Goal: Contribute content: Add original content to the website for others to see

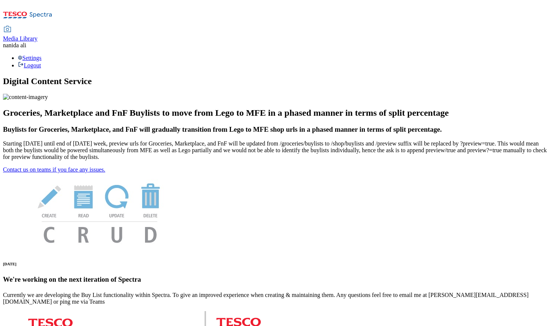
click at [38, 26] on link "Media Library" at bounding box center [20, 34] width 35 height 16
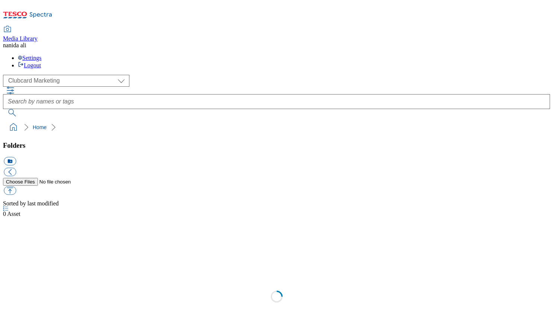
scroll to position [1, 0]
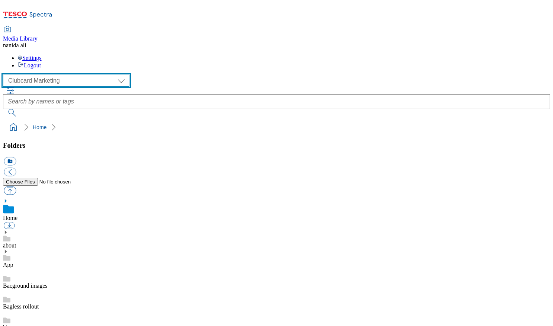
select select "flare-ghs-mktg"
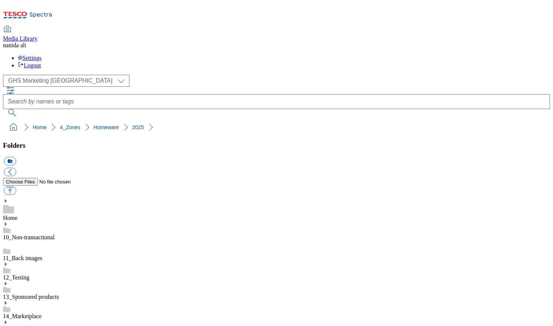
scroll to position [933, 0]
click at [16, 157] on button "icon_new_folder" at bounding box center [10, 161] width 12 height 9
type input "2526"
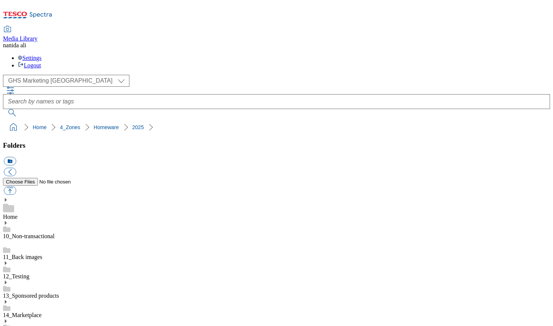
click at [16, 186] on button "button" at bounding box center [10, 190] width 12 height 9
type input "C:\fakepath\2526-GHS-BLthumb-Homeware-Essentials.jpg"
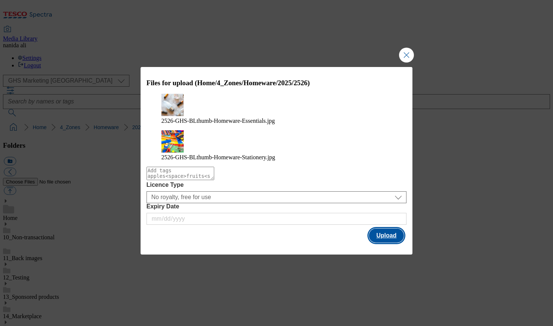
click at [390, 228] on button "Upload" at bounding box center [386, 235] width 35 height 14
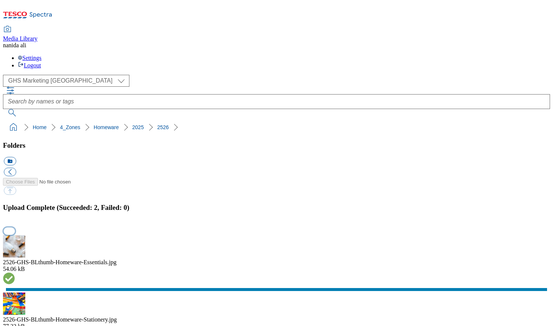
click at [15, 227] on button "button" at bounding box center [9, 230] width 11 height 7
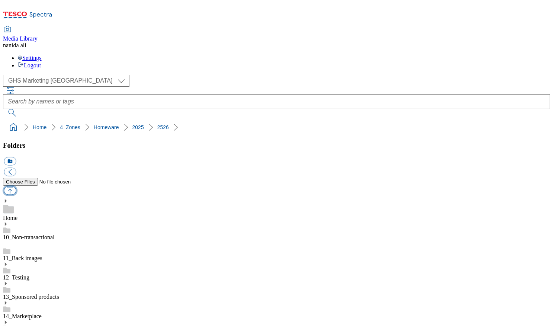
click at [16, 186] on button "button" at bounding box center [10, 190] width 12 height 9
type input "C:\fakepath\2502_417399--650x200-Stationery.jpg"
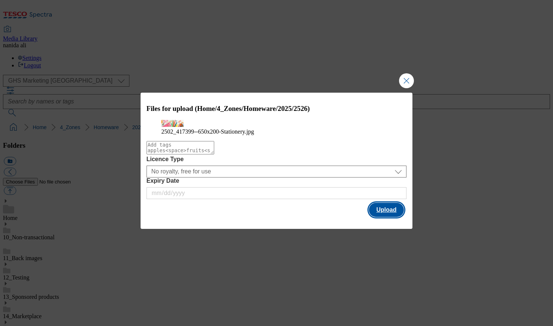
click at [380, 217] on button "Upload" at bounding box center [386, 210] width 35 height 14
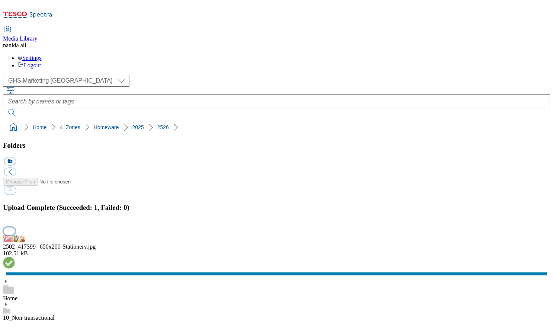
click at [15, 227] on button "button" at bounding box center [9, 230] width 11 height 7
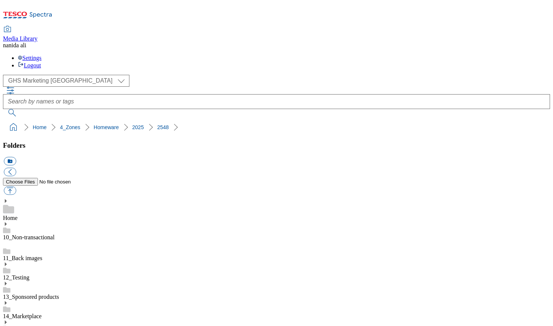
scroll to position [71, 0]
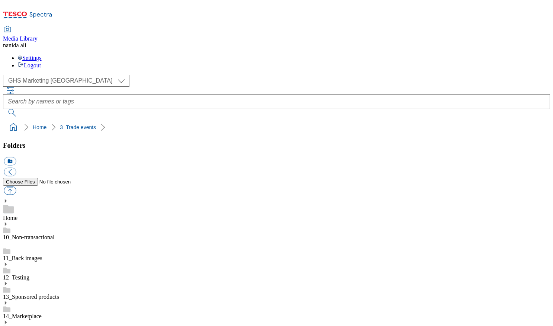
scroll to position [1679, 0]
click at [16, 186] on button "button" at bounding box center [10, 190] width 12 height 9
type input "C:\fakepath\2502_417399--650x200-Essentials.jpg"
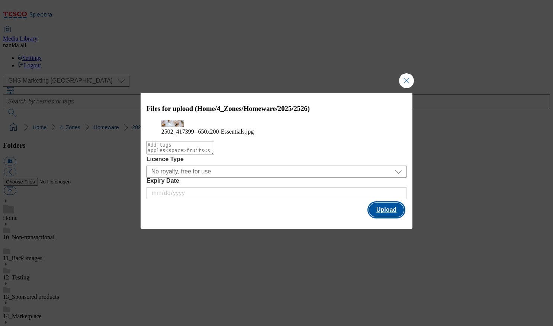
click at [381, 217] on button "Upload" at bounding box center [386, 210] width 35 height 14
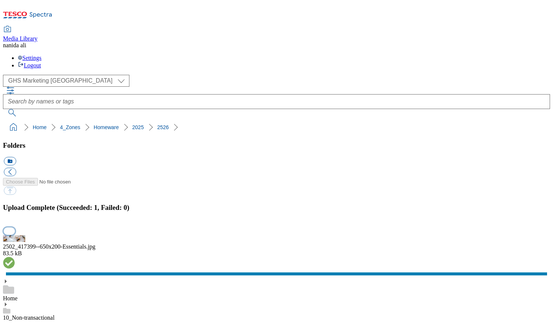
click at [15, 227] on button "button" at bounding box center [9, 230] width 11 height 7
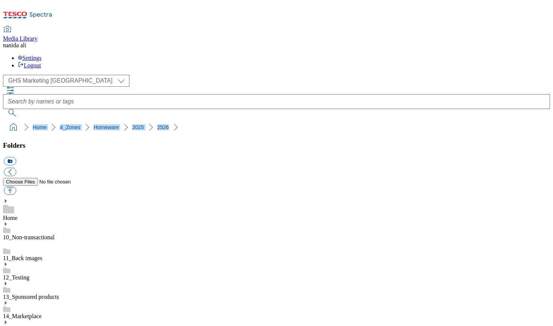
drag, startPoint x: 2, startPoint y: 65, endPoint x: 150, endPoint y: 67, distance: 147.7
click at [150, 120] on nav "Home 4_Zones Homeware 2025 2526" at bounding box center [276, 127] width 547 height 14
copy ol "Home 4_Zones Homeware 2025 2526"
